Goal: Task Accomplishment & Management: Manage account settings

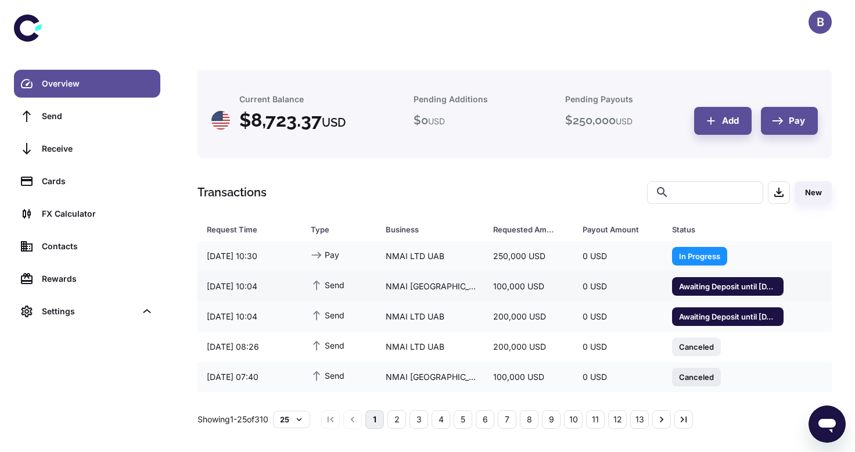
click at [703, 283] on span "Awaiting Deposit until 29/09/2025 13:12" at bounding box center [727, 286] width 111 height 12
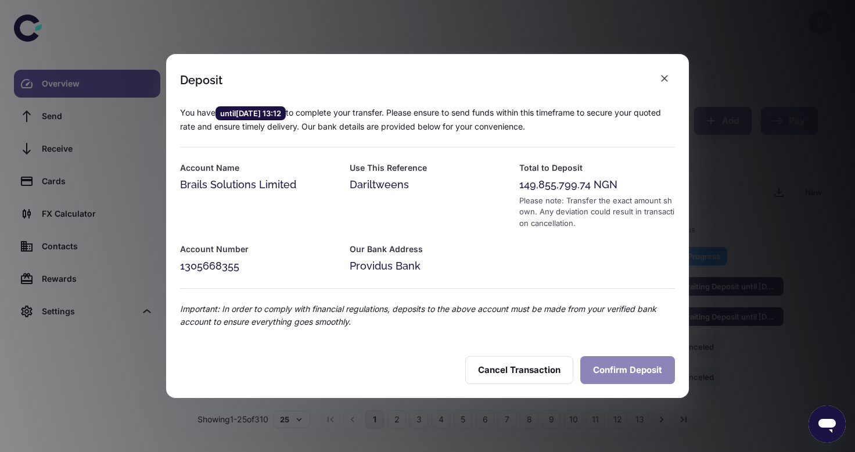
click at [610, 368] on button "Confirm Deposit" at bounding box center [627, 370] width 95 height 28
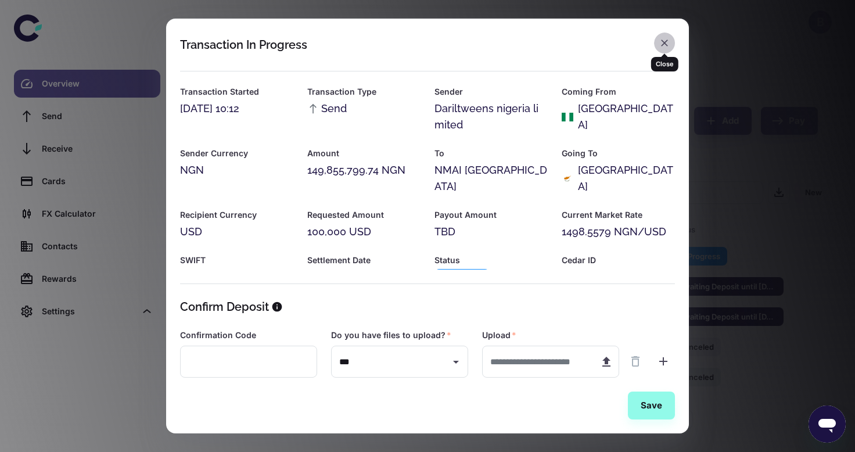
click at [664, 42] on icon "button" at bounding box center [664, 42] width 7 height 7
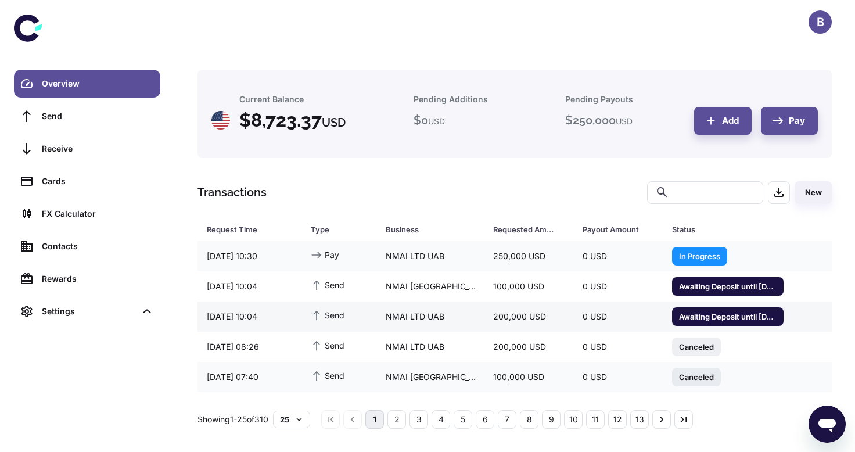
click at [700, 316] on span "Awaiting Deposit until 29/09/2025 13:08" at bounding box center [727, 316] width 111 height 12
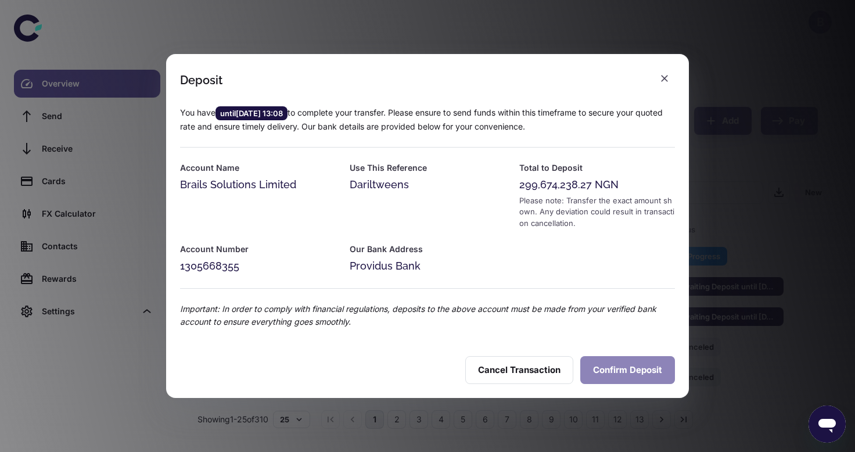
click at [614, 370] on button "Confirm Deposit" at bounding box center [627, 370] width 95 height 28
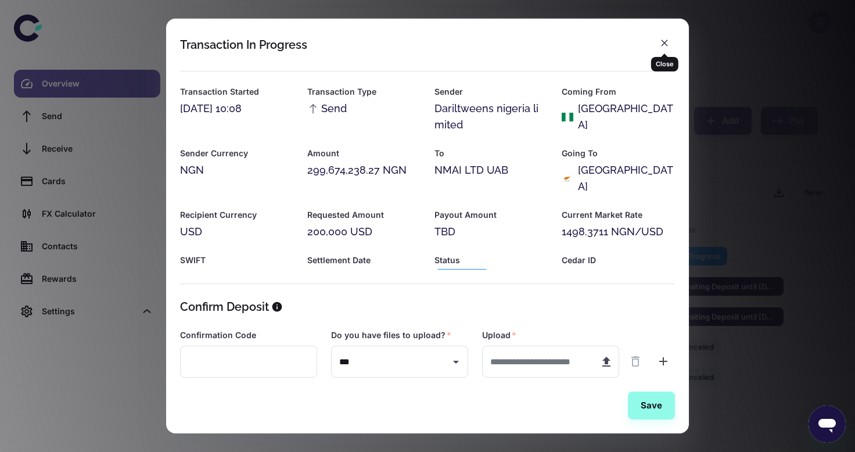
click at [663, 71] on div "Coming From Nigeria" at bounding box center [611, 102] width 127 height 62
click at [664, 40] on icon "button" at bounding box center [664, 43] width 12 height 12
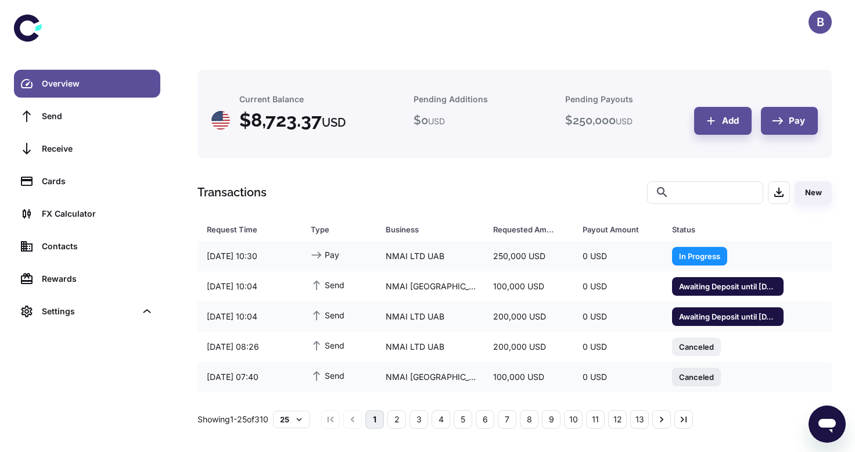
click at [610, 124] on h5 "$ 250,000 USD" at bounding box center [598, 119] width 67 height 17
click at [706, 257] on span "In Progress" at bounding box center [699, 256] width 55 height 12
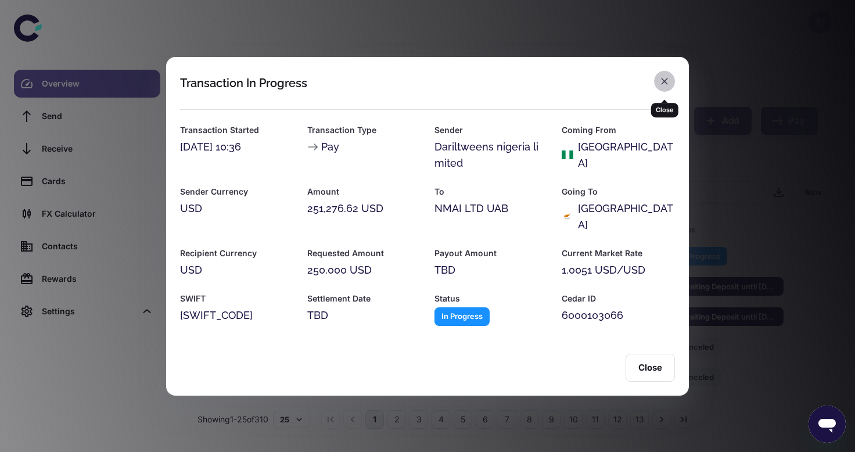
click at [664, 85] on icon "button" at bounding box center [664, 81] width 7 height 7
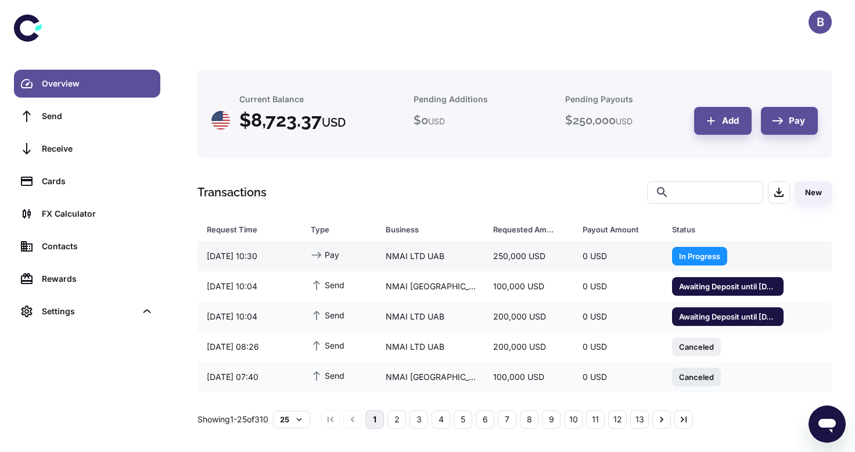
click at [681, 258] on span "In Progress" at bounding box center [699, 256] width 55 height 12
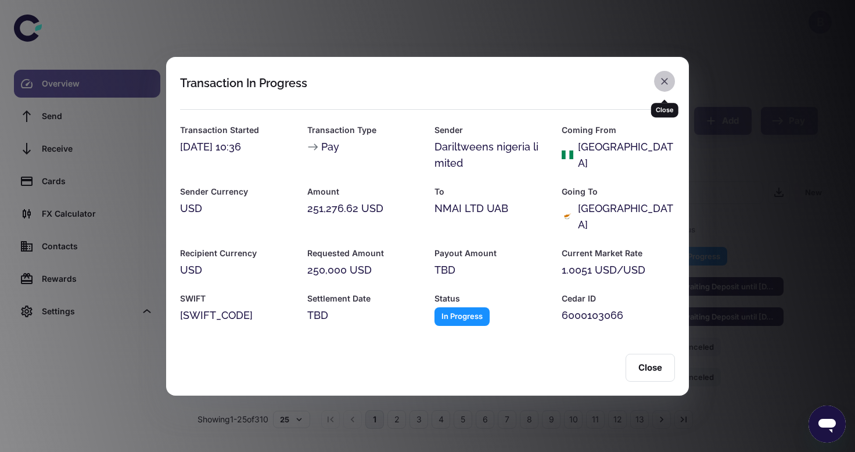
click at [662, 85] on icon "button" at bounding box center [664, 81] width 7 height 7
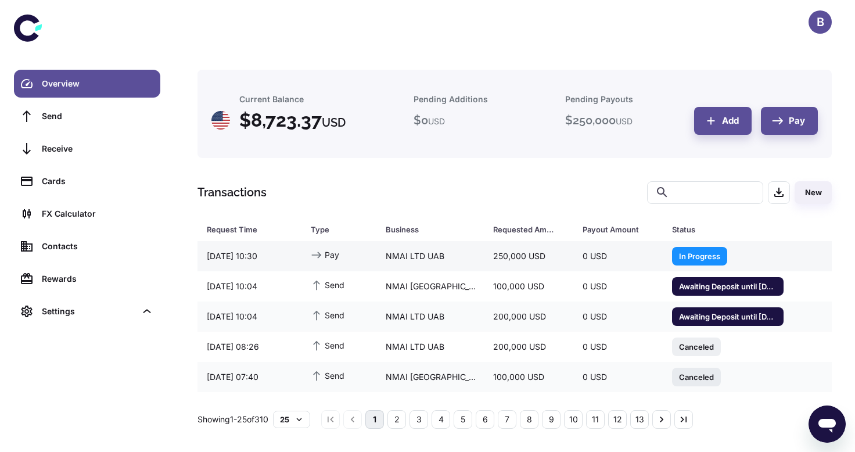
click at [678, 251] on span "In Progress" at bounding box center [699, 256] width 55 height 12
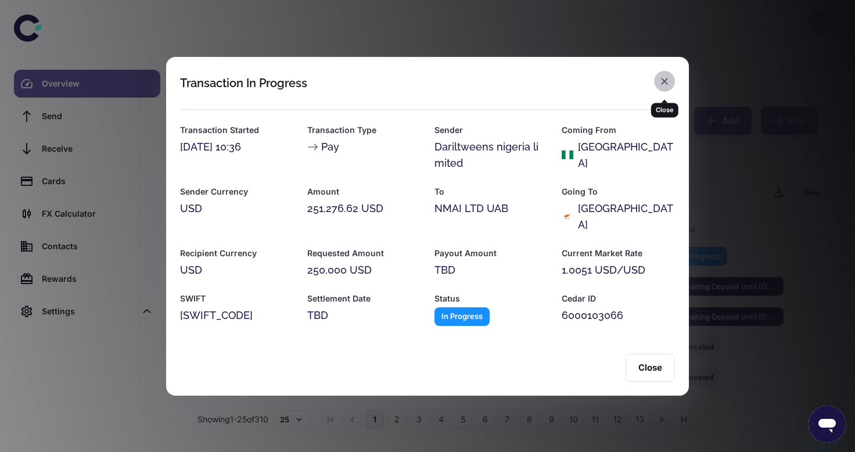
click at [672, 87] on button "button" at bounding box center [664, 81] width 21 height 21
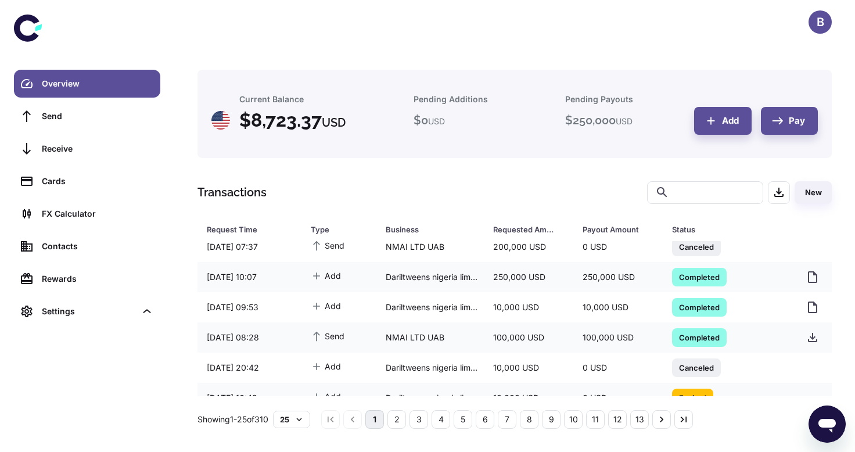
scroll to position [158, 0]
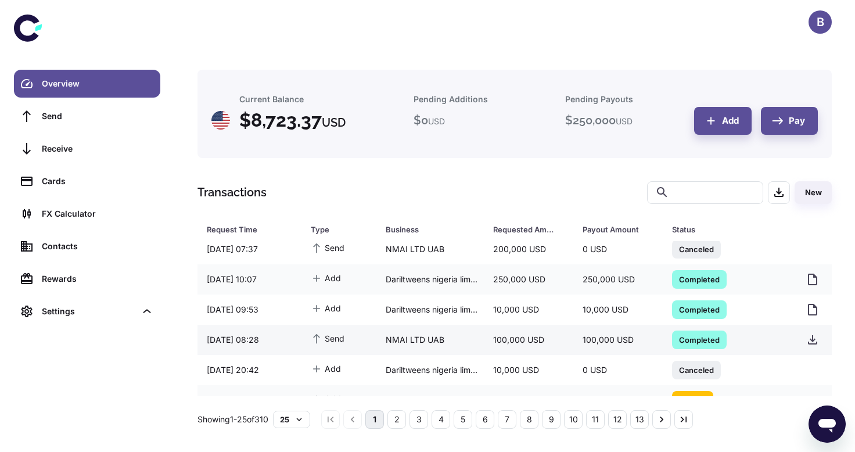
click at [689, 340] on span "Completed" at bounding box center [699, 339] width 55 height 12
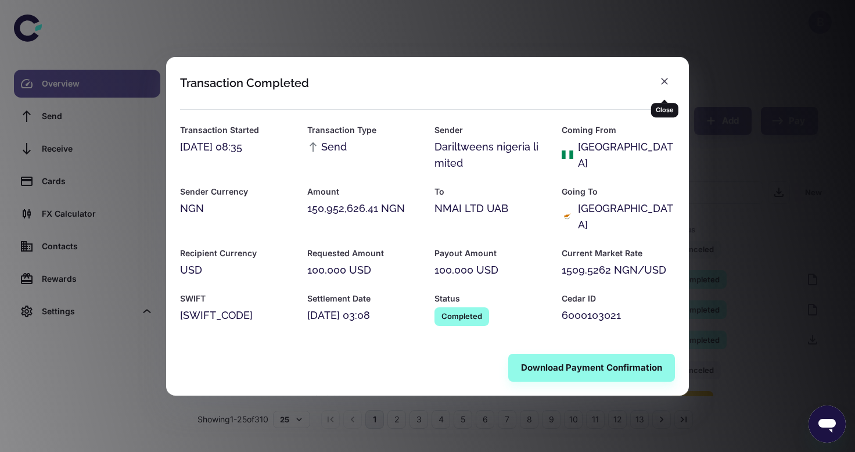
click at [661, 85] on icon "button" at bounding box center [664, 81] width 7 height 7
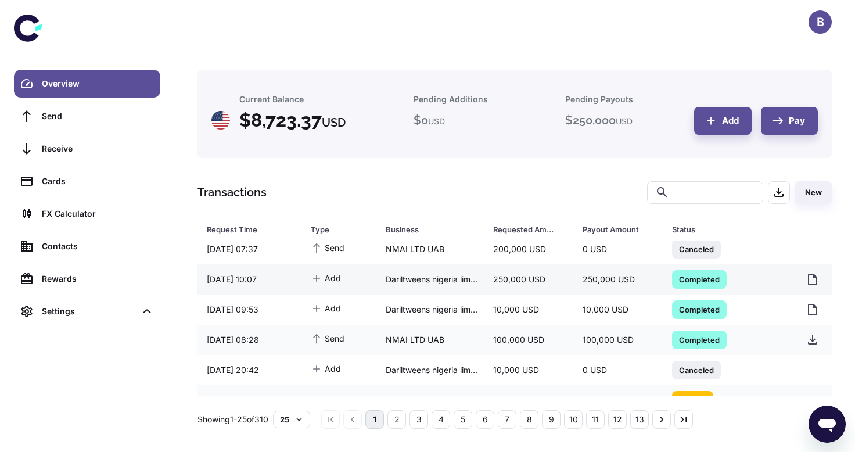
click at [691, 282] on span "Completed" at bounding box center [699, 279] width 55 height 12
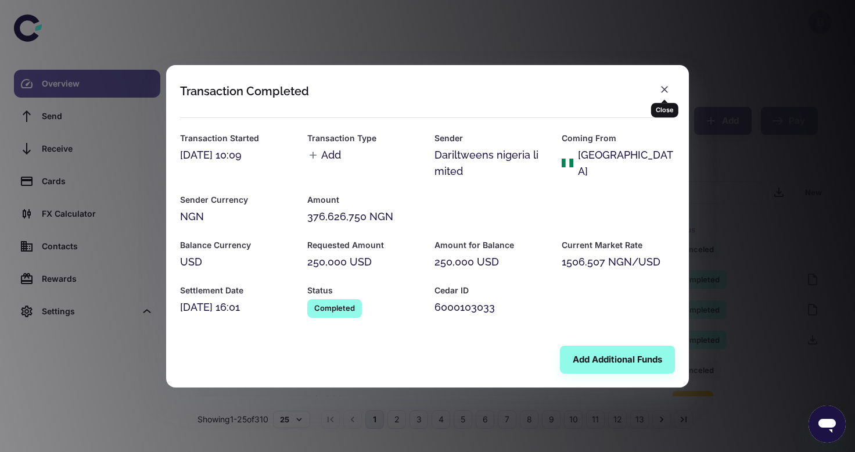
click at [662, 88] on icon "button" at bounding box center [664, 90] width 12 height 12
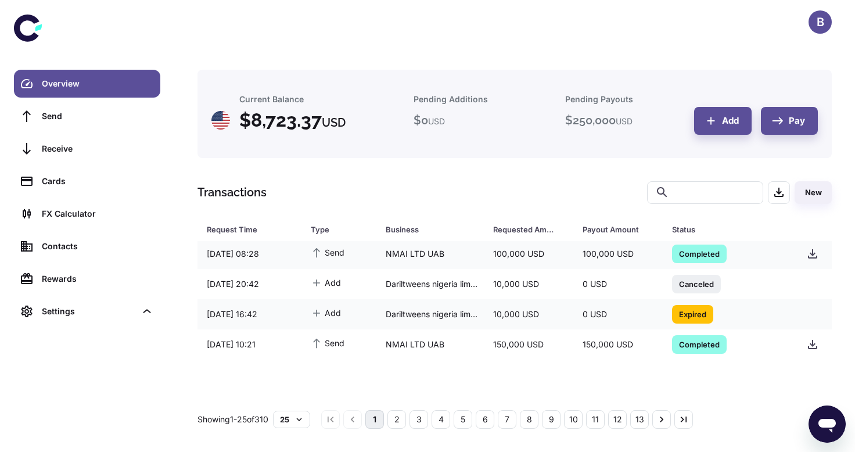
scroll to position [146, 0]
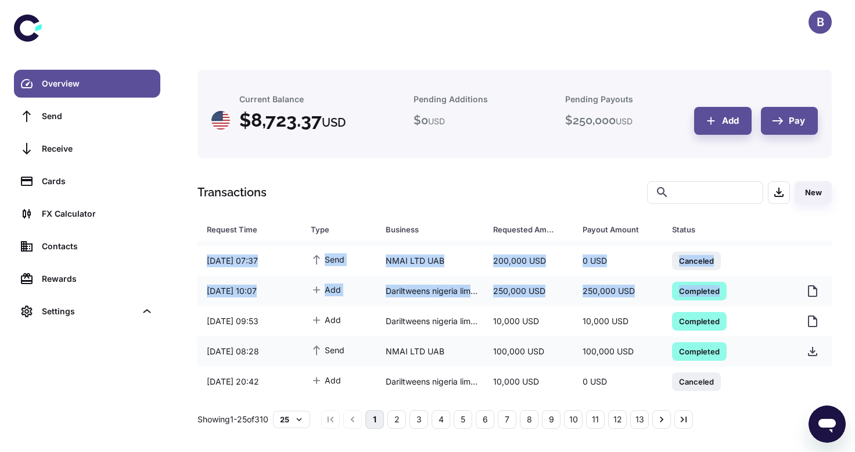
drag, startPoint x: 826, startPoint y: 280, endPoint x: 832, endPoint y: 254, distance: 26.6
click at [832, 254] on div "Current Balance $ 8,723.37 USD Pending Additions $ 0 USD Pending Payouts $ 250,…" at bounding box center [514, 249] width 662 height 359
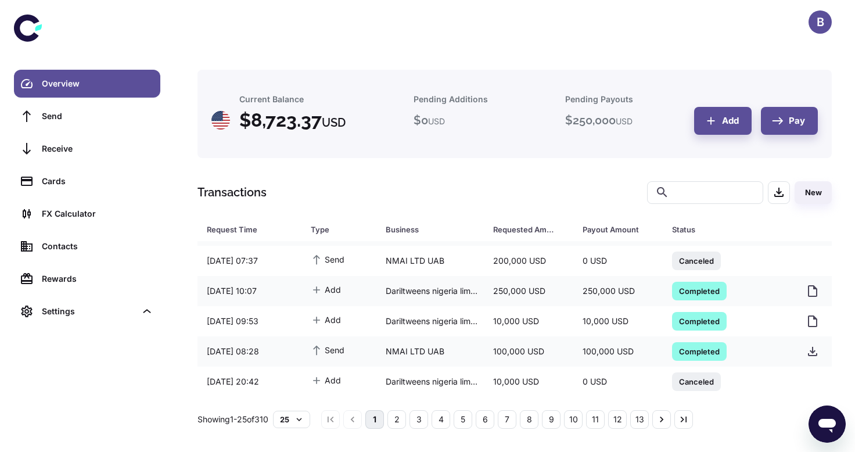
click at [826, 238] on th at bounding box center [810, 229] width 44 height 23
click at [700, 290] on span "Completed" at bounding box center [699, 291] width 55 height 12
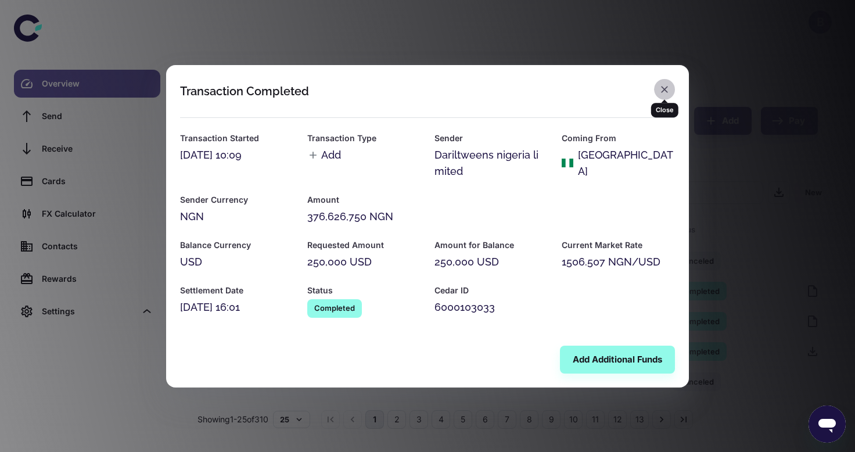
click at [669, 86] on icon "button" at bounding box center [664, 90] width 12 height 12
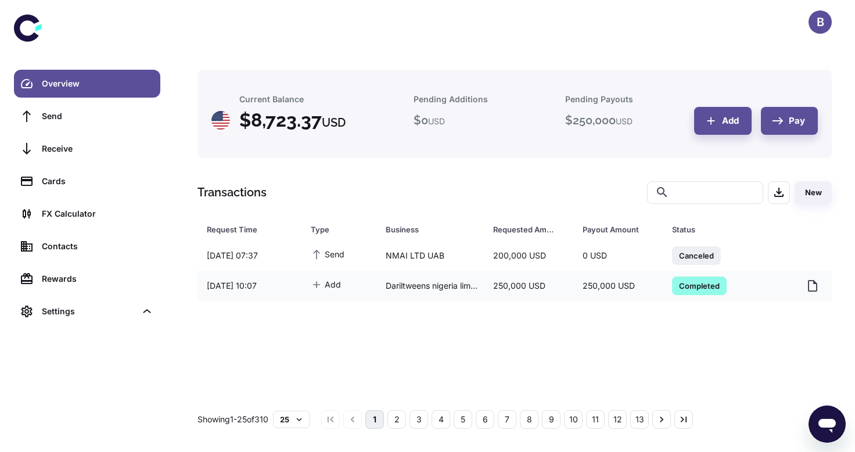
scroll to position [0, 0]
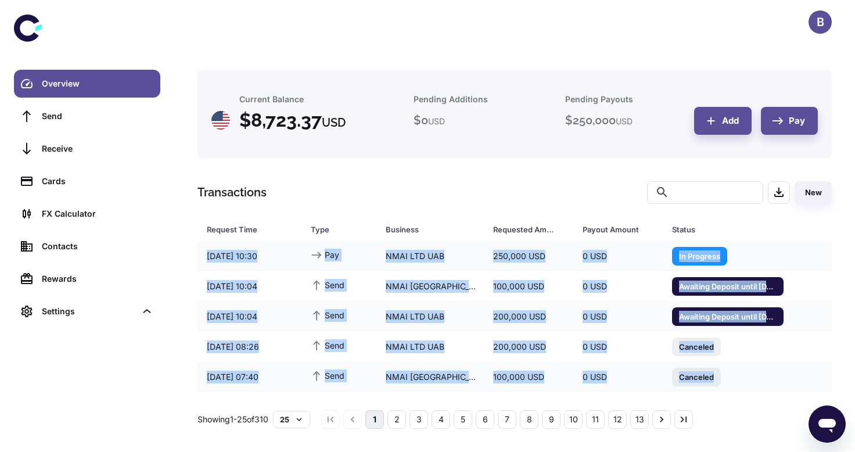
drag, startPoint x: 826, startPoint y: 279, endPoint x: 829, endPoint y: 248, distance: 30.9
click at [829, 248] on div "Request Time Type Business Requested Amount Payout Amount Status 29/09/2025 10:…" at bounding box center [514, 318] width 634 height 155
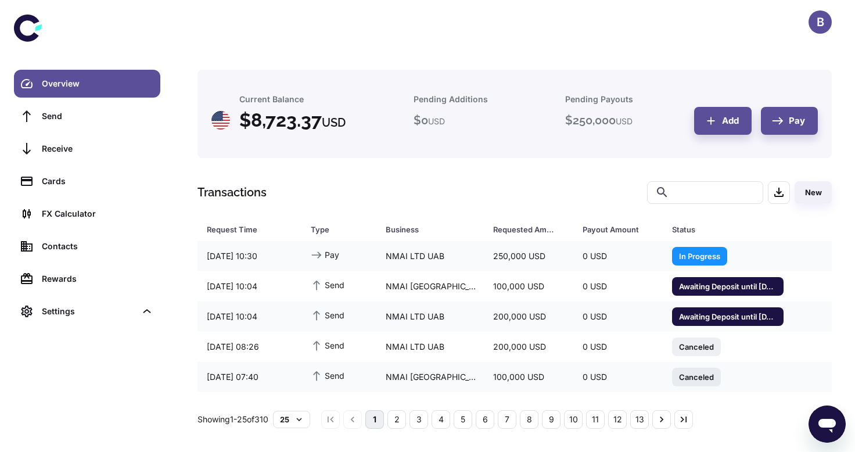
click at [615, 178] on div "Current Balance $ 8,723.37 USD Pending Additions $ 0 USD Pending Payouts $ 250,…" at bounding box center [514, 249] width 662 height 359
click at [693, 253] on span "In Progress" at bounding box center [699, 256] width 55 height 12
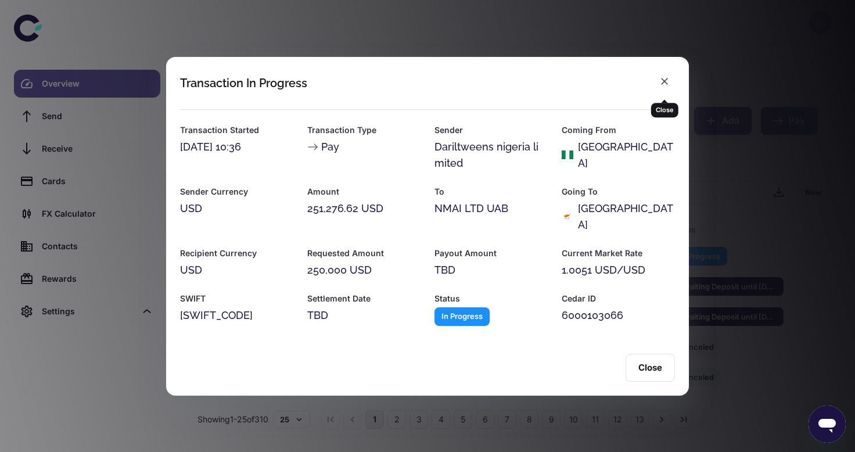
click at [669, 87] on icon "button" at bounding box center [664, 81] width 12 height 12
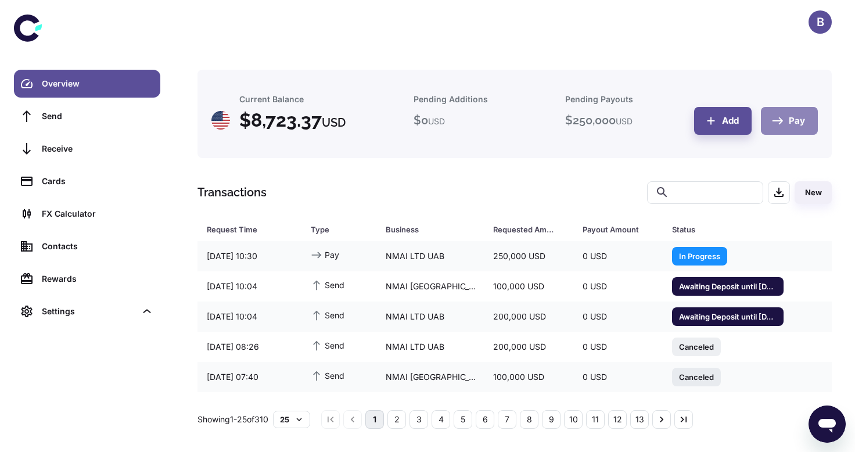
click at [787, 119] on button "Pay" at bounding box center [789, 121] width 57 height 28
click at [792, 124] on button "Pay" at bounding box center [789, 121] width 57 height 28
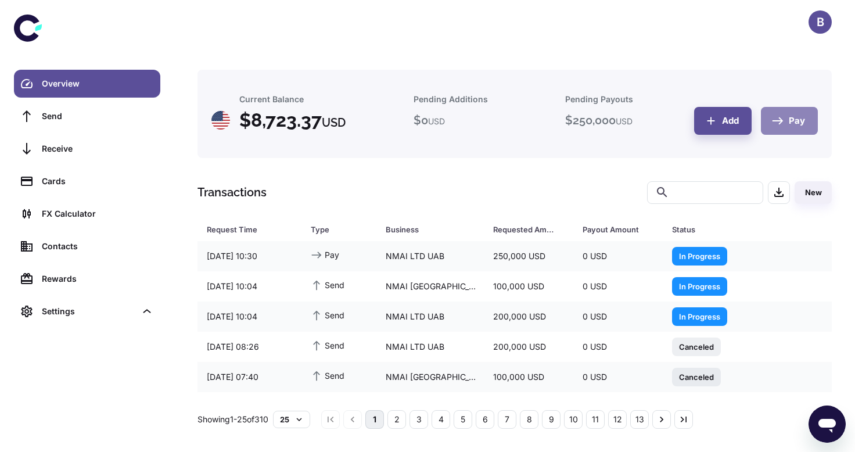
click at [776, 129] on button "Pay" at bounding box center [789, 121] width 57 height 28
